Goal: Task Accomplishment & Management: Complete application form

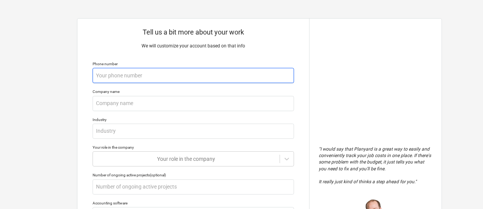
click at [254, 81] on input "text" at bounding box center [194, 75] width 202 height 15
type textarea "x"
type input "5"
type textarea "x"
type input "50"
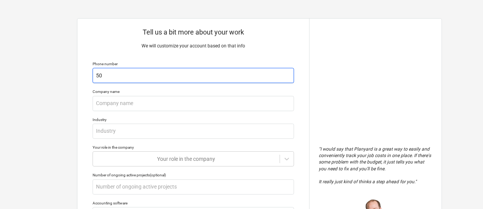
type textarea "x"
type input "505"
type textarea "x"
type input "5057"
type textarea "x"
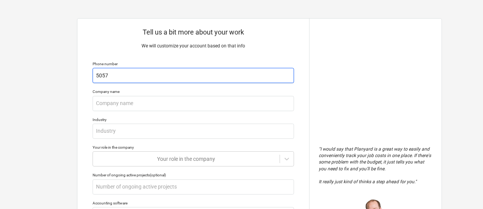
type input "50571"
type textarea "x"
type input "505716"
type textarea "x"
type input "5057167"
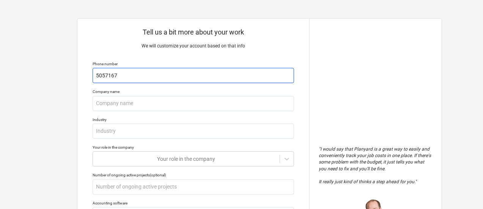
type textarea "x"
type input "505716"
type textarea "x"
type input "5057166"
type textarea "x"
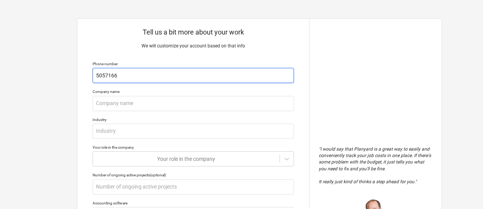
type input "50571667"
type textarea "x"
type input "505716677"
type textarea "x"
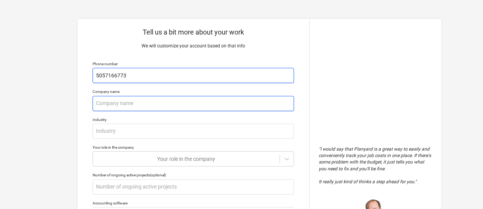
type input "5057166773"
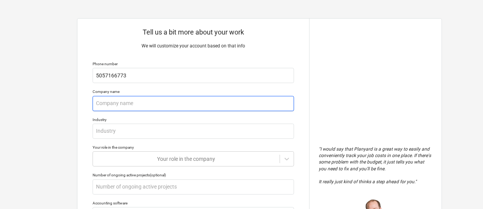
click at [235, 100] on input "text" at bounding box center [194, 103] width 202 height 15
type textarea "x"
type input "R"
type textarea "x"
type input "R"
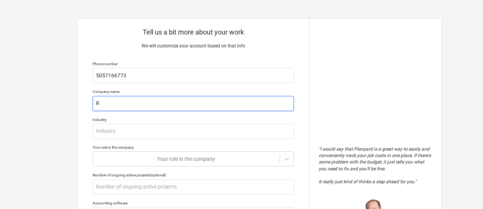
type textarea "x"
type input "R B"
type textarea "x"
type input "R Be"
type textarea "x"
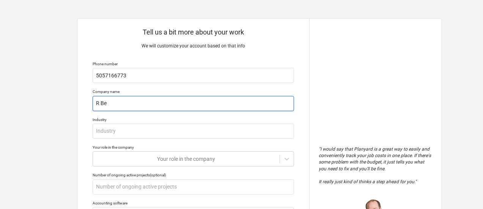
type input "R Bea"
type textarea "x"
type input "R Beau"
type textarea "x"
type input "R Beaut"
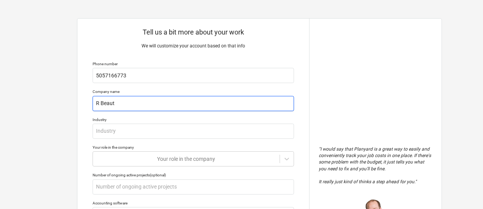
type textarea "x"
type input "R Beauti"
type textarea "x"
type input "[PERSON_NAME]"
type textarea "x"
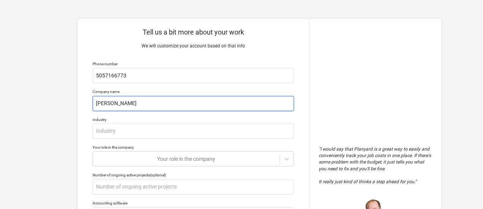
type input "R Beautifu"
type textarea "x"
type input "R Beautiful"
type textarea "x"
type input "R Beautiful"
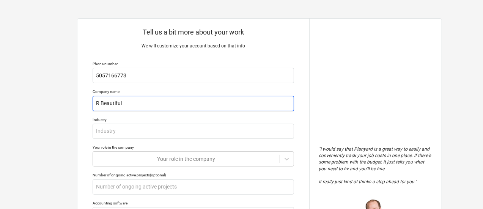
type textarea "x"
type input "R Beautiful L"
type textarea "x"
type input "R Beautiful La"
type textarea "x"
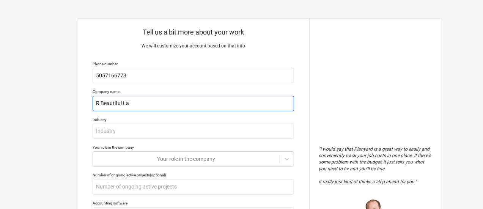
type input "R Beautiful [PERSON_NAME]"
type textarea "x"
type input "R Beautiful Land"
type textarea "x"
type input "R Beautiful Lands"
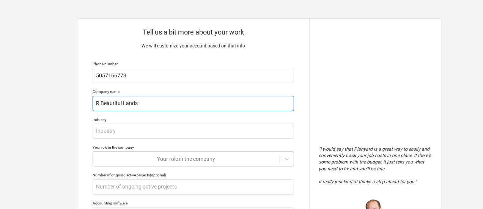
type textarea "x"
type input "R Beautiful Landsc"
type textarea "x"
type input "R Beautiful Landsca"
type textarea "x"
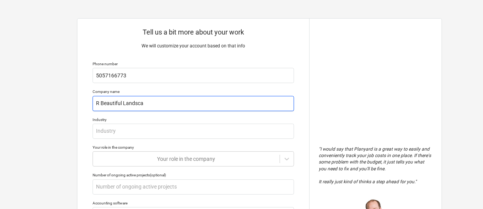
type input "R Beautiful Landscap"
type textarea "x"
type input "R Beautiful Landscapi"
type textarea "x"
type input "R Beautiful Landscapin"
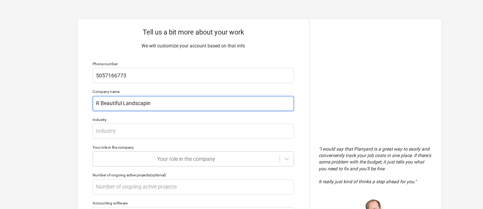
type textarea "x"
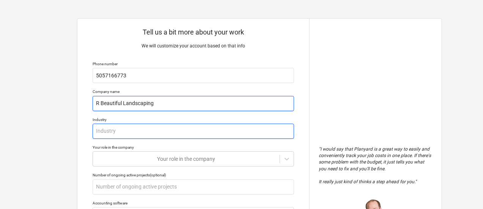
type input "R Beautiful Landscaping"
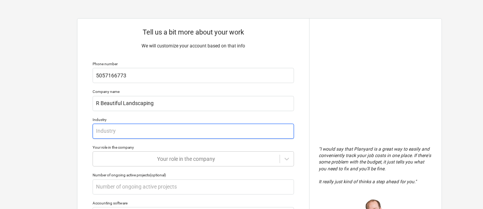
click at [219, 126] on input "text" at bounding box center [194, 131] width 202 height 15
type textarea "x"
type input "L"
type textarea "x"
type input "La"
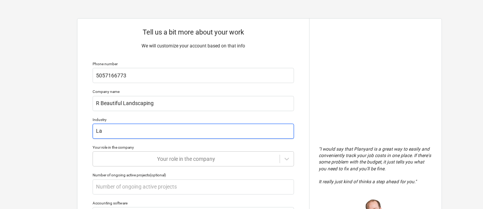
type textarea "x"
type input "Lan"
type textarea "x"
type input "Land"
type textarea "x"
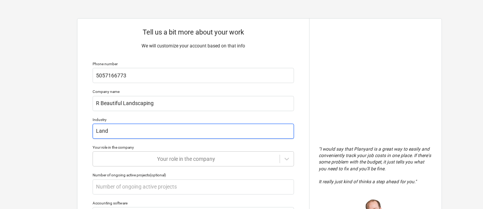
type input "Lands"
type textarea "x"
type input "Landsc"
type textarea "x"
type input "Landsca"
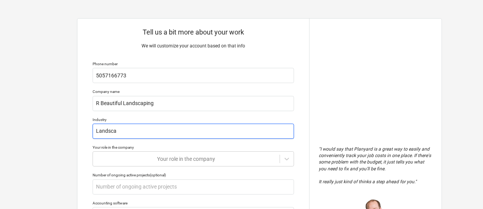
type textarea "x"
type input "Landscap"
type textarea "x"
type input "Landscapi"
type textarea "x"
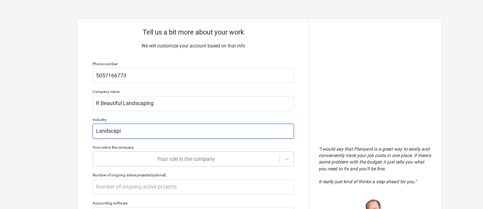
type input "Landscapin"
type textarea "x"
type input "Landscaping"
type textarea "x"
type input "Landscaping"
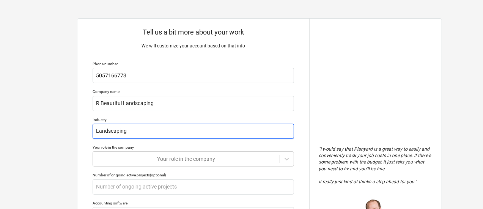
type textarea "x"
type input "Landscaping a"
type textarea "x"
type input "Landscaping an"
type textarea "x"
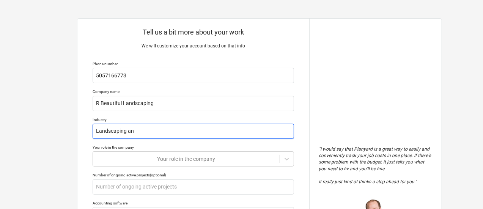
type input "Landscaping and"
type textarea "x"
type input "Landscaping and"
type textarea "x"
type input "Landscaping and M"
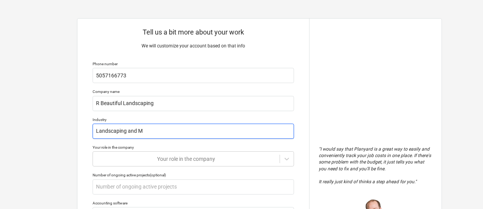
type textarea "x"
type input "Landscaping and Ma"
type textarea "x"
type input "Landscaping and Mai"
type textarea "x"
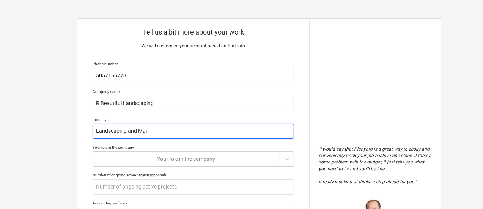
type input "Landscaping and Main"
type textarea "x"
type input "Landscaping and Maint"
type textarea "x"
type input "Landscaping and Mainte"
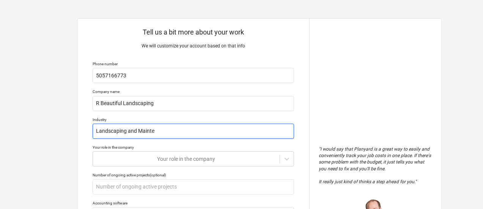
type textarea "x"
type input "Landscaping and Mainten"
type textarea "x"
type input "Landscaping and Maintena"
type textarea "x"
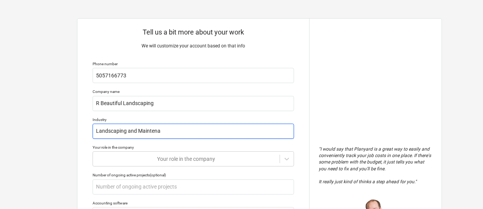
type input "Landscaping and Maintenan"
type textarea "x"
type input "Landscaping and Maintenanc"
type textarea "x"
type input "Landscaping and Maintenance"
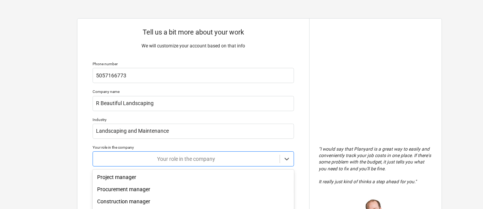
scroll to position [77, 0]
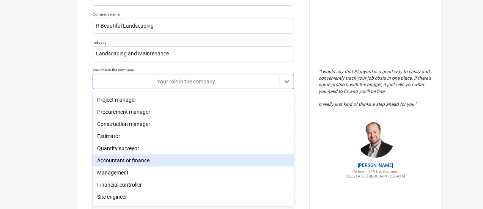
click at [207, 139] on body "Tell us a bit more about your work We will customize your account based on that…" at bounding box center [241, 31] width 483 height 216
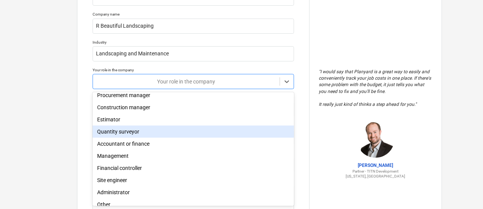
scroll to position [25, 0]
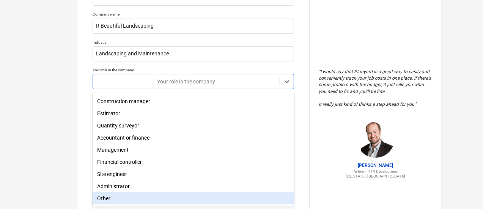
click at [196, 194] on div "Other" at bounding box center [194, 198] width 202 height 12
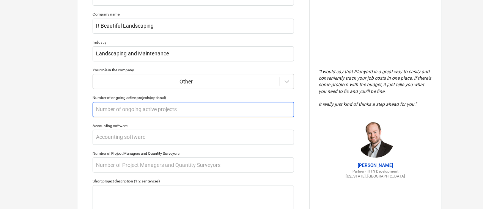
click at [258, 114] on input "text" at bounding box center [194, 109] width 202 height 15
type textarea "x"
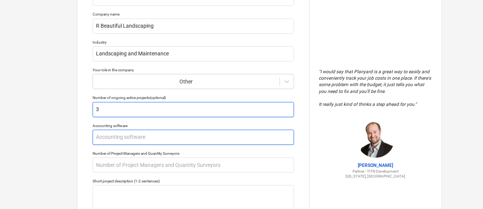
type input "3"
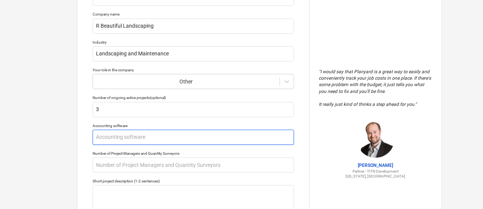
type textarea "x"
click at [243, 137] on input "text" at bounding box center [194, 137] width 202 height 15
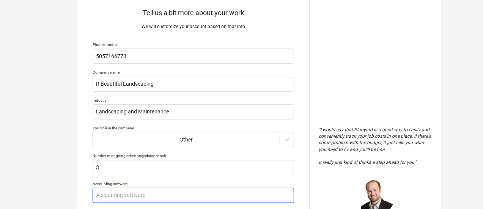
scroll to position [0, 0]
